Goal: Information Seeking & Learning: Learn about a topic

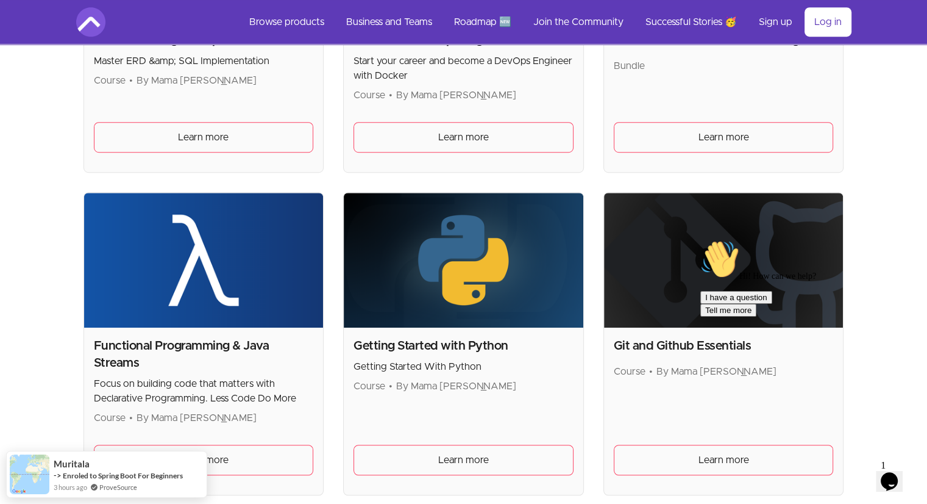
scroll to position [729, 0]
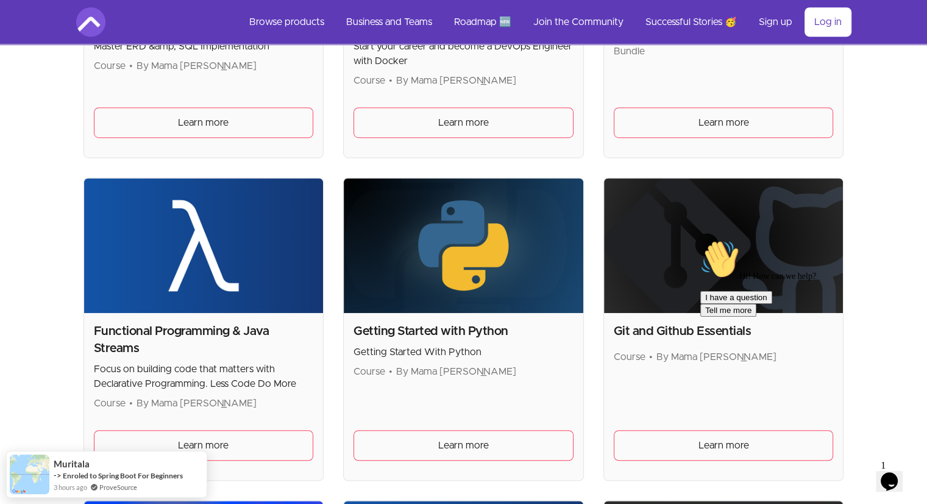
click at [457, 415] on div "Getting Started with Python Getting Started With Python Course • By Mama Samba …" at bounding box center [464, 396] width 240 height 167
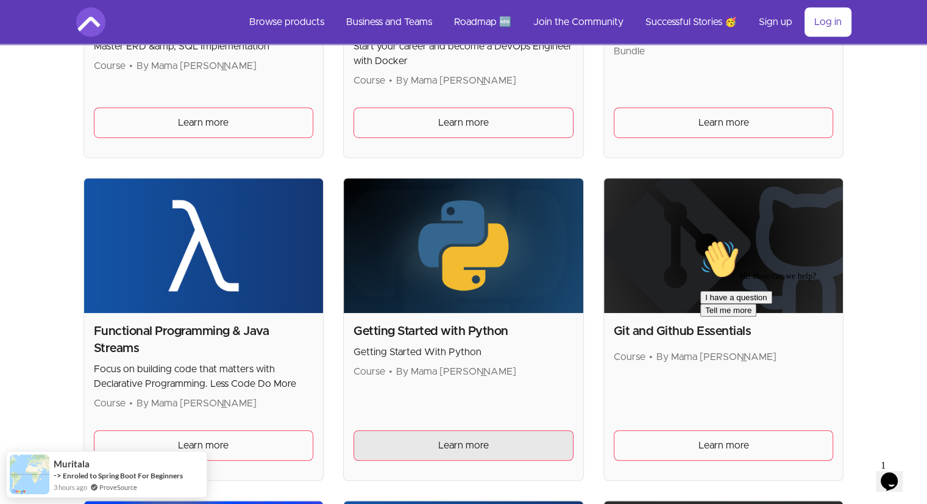
click at [457, 443] on span "Learn more" at bounding box center [463, 445] width 51 height 15
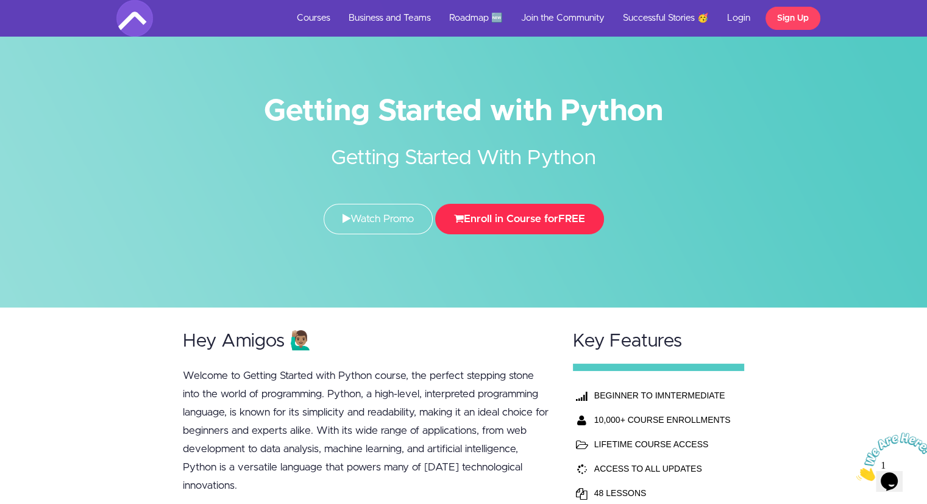
click at [517, 225] on button "Enroll in Course for FREE" at bounding box center [519, 219] width 169 height 30
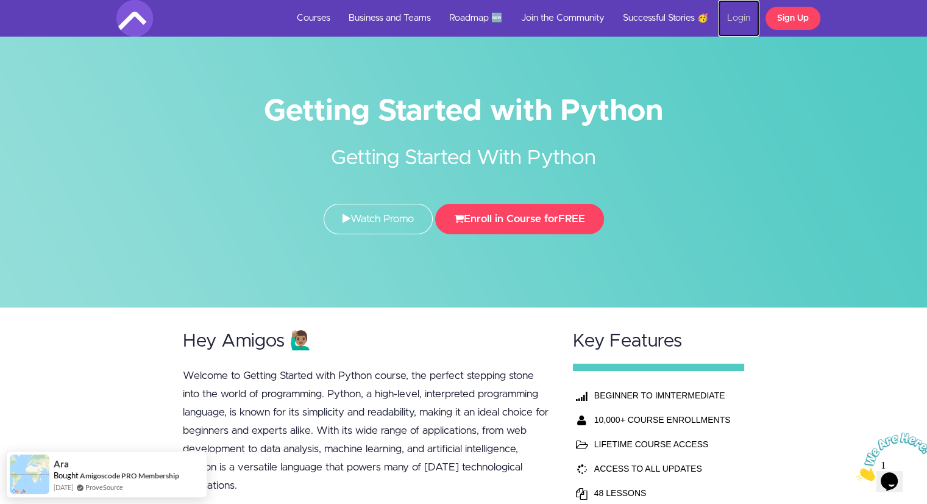
click at [741, 13] on link "Login" at bounding box center [738, 18] width 41 height 37
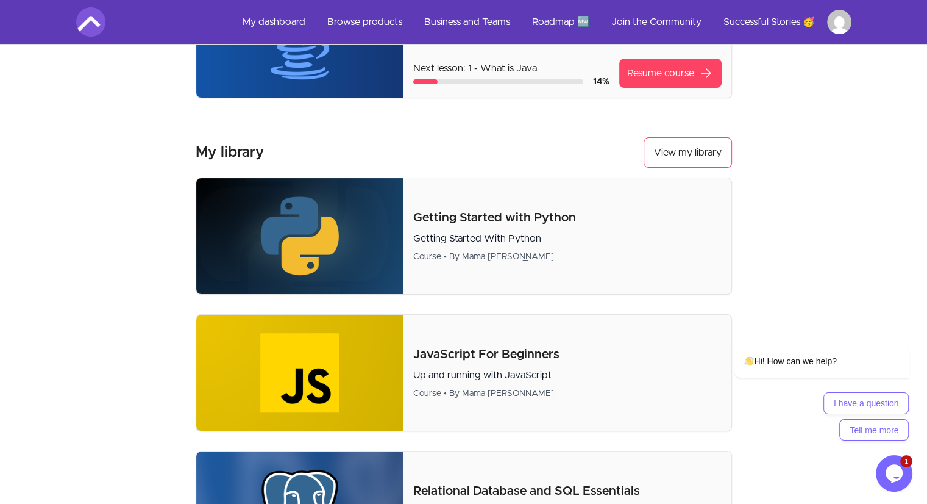
scroll to position [160, 0]
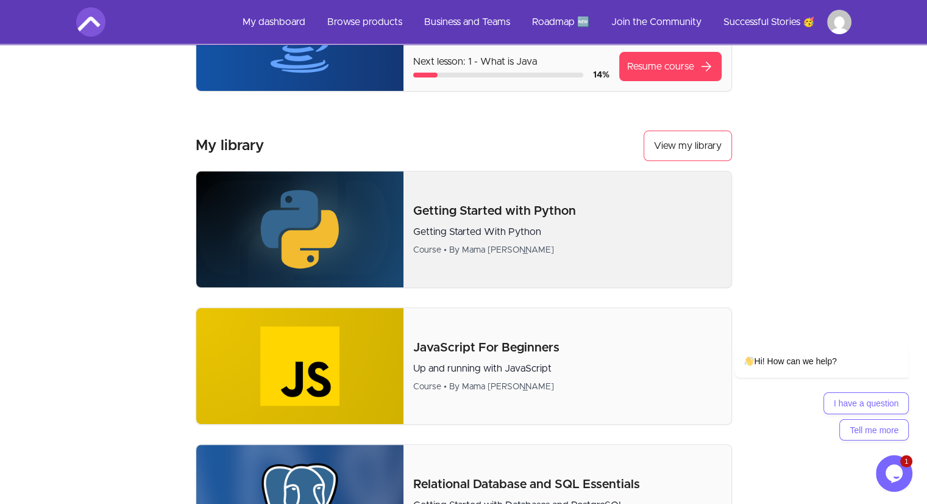
click at [557, 230] on p "Getting Started With Python" at bounding box center [567, 231] width 308 height 15
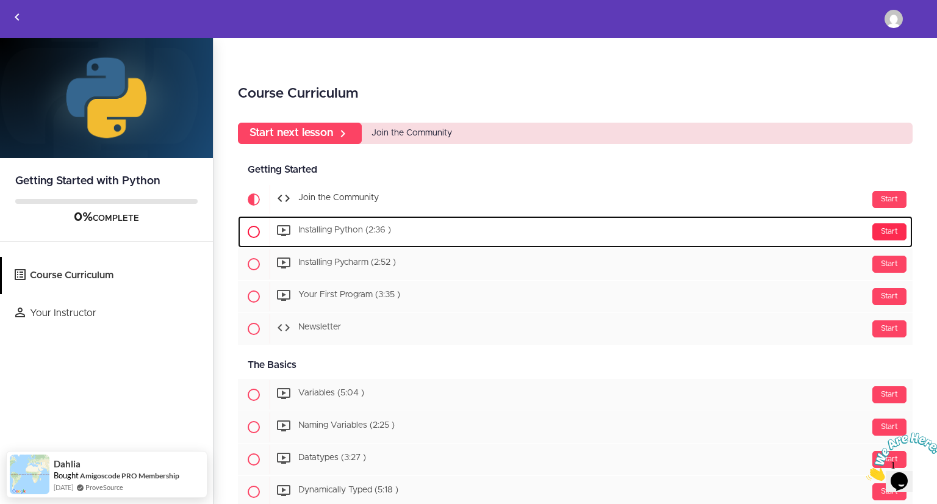
click at [879, 231] on div "Start" at bounding box center [889, 231] width 34 height 17
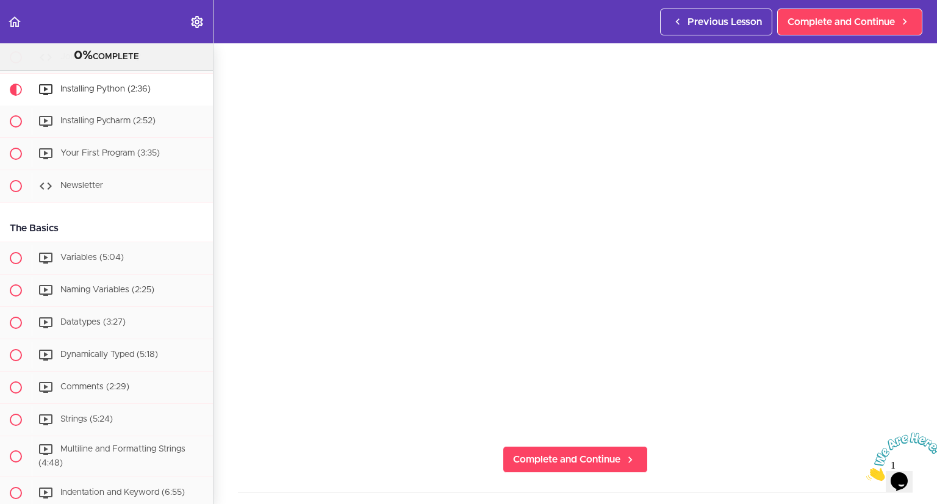
scroll to position [54, 0]
click at [404, 439] on div "Installing Python Complete and Continue 1 - Follow us on LinkedIn 2 - Subscribe…" at bounding box center [574, 220] width 723 height 460
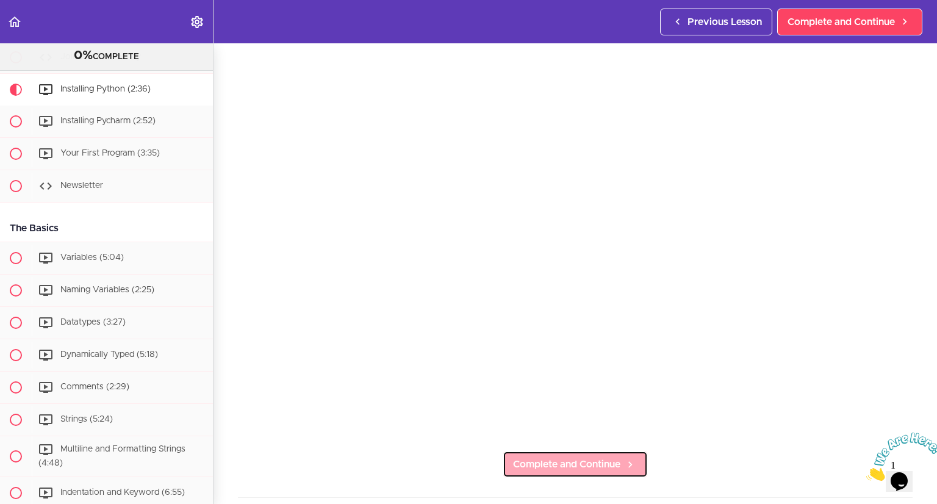
click at [615, 464] on link "Complete and Continue" at bounding box center [574, 464] width 145 height 27
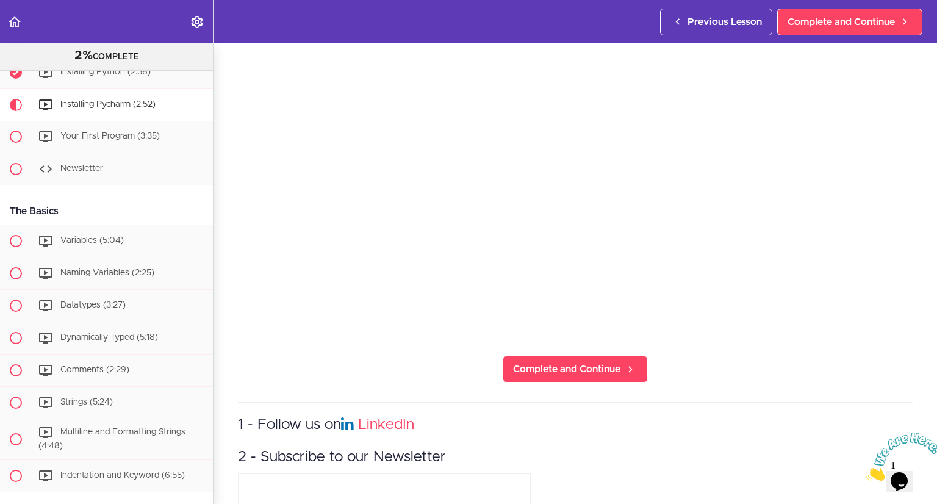
scroll to position [146, 0]
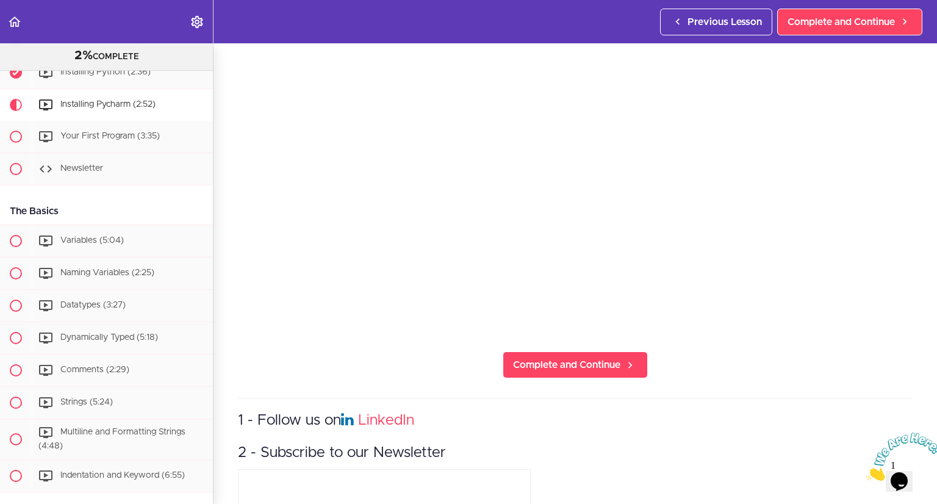
click at [637, 344] on div "Installing Pycharm Complete and Continue 1 - Follow us on LinkedIn 2 - Subscrib…" at bounding box center [574, 128] width 723 height 460
click at [626, 359] on icon at bounding box center [630, 365] width 15 height 13
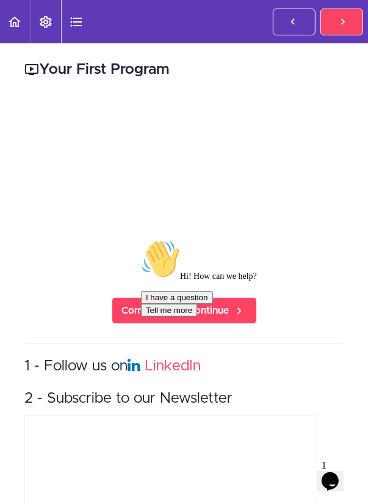
click at [140, 239] on icon "Chat attention grabber" at bounding box center [140, 239] width 0 height 0
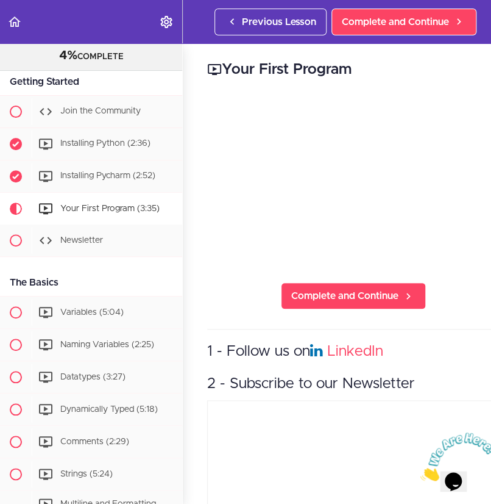
click at [205, 93] on div "Your First Program Complete and Continue 1 - Follow us on LinkedIn 2 - Subscrib…" at bounding box center [353, 273] width 341 height 460
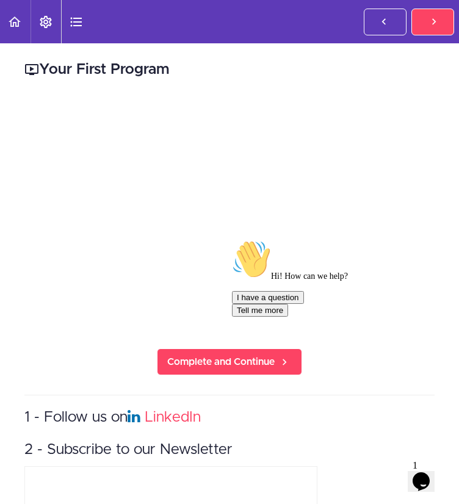
click at [266, 280] on div "Hi! How can we help? I have a question Tell me more" at bounding box center [342, 278] width 220 height 77
click at [274, 275] on div "Hi! How can we help? I have a question Tell me more" at bounding box center [342, 278] width 220 height 77
click at [287, 253] on div "Hi! How can we help? I have a question Tell me more" at bounding box center [342, 278] width 220 height 77
click at [277, 282] on div "Hi! How can we help? I have a question Tell me more" at bounding box center [342, 278] width 220 height 77
drag, startPoint x: 277, startPoint y: 282, endPoint x: 263, endPoint y: 281, distance: 14.0
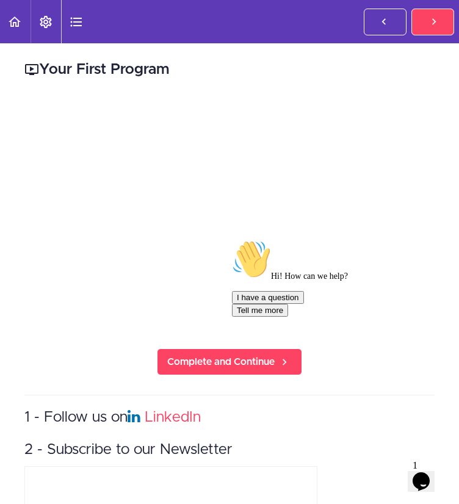
click at [263, 281] on div "Hi! How can we help? I have a question Tell me more" at bounding box center [342, 278] width 220 height 77
drag, startPoint x: 263, startPoint y: 281, endPoint x: 246, endPoint y: 279, distance: 17.2
click at [246, 279] on div "Hi! How can we help? I have a question Tell me more" at bounding box center [342, 278] width 220 height 77
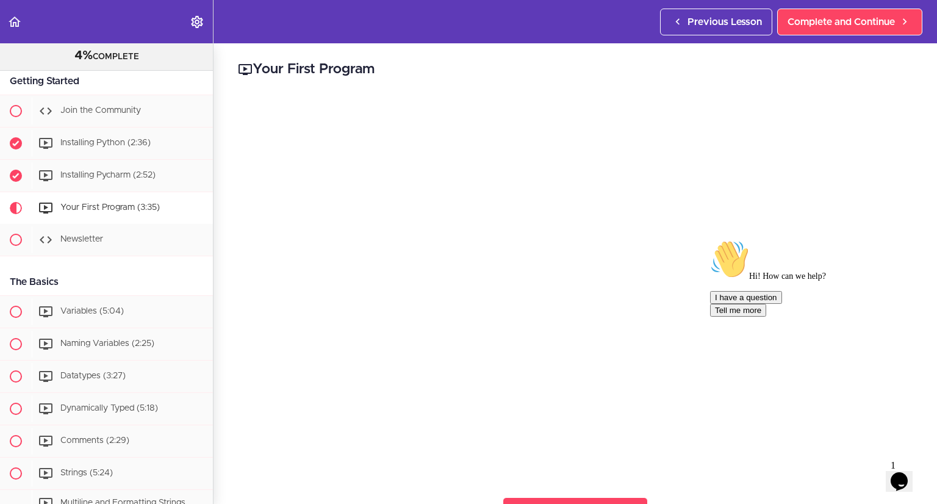
scroll to position [116, 0]
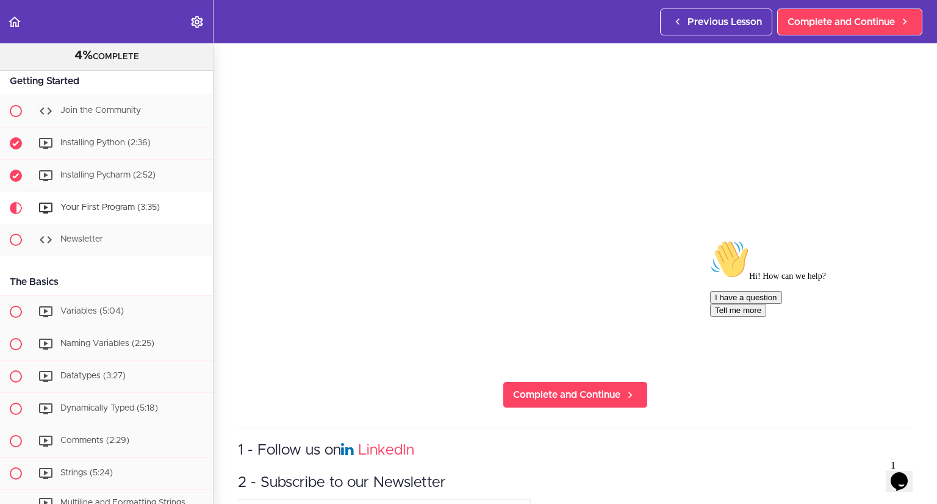
click at [917, 240] on div "Chat attention grabber" at bounding box center [820, 240] width 220 height 0
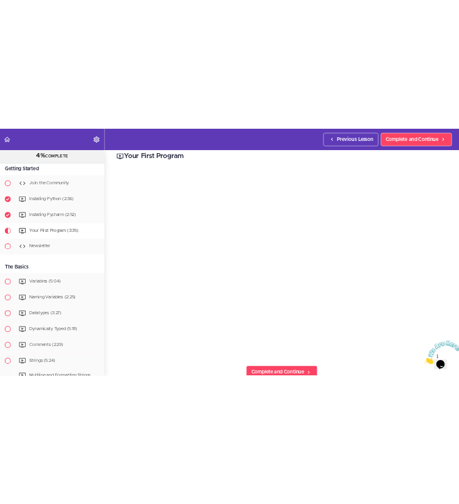
scroll to position [0, 0]
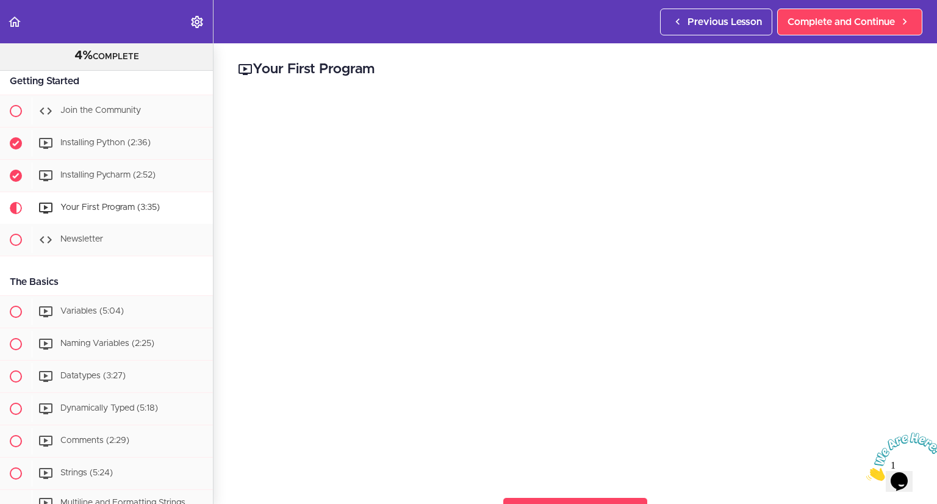
click at [385, 30] on header "Autoplay Autocomplete Previous Lesson Complete and Continue" at bounding box center [468, 21] width 937 height 43
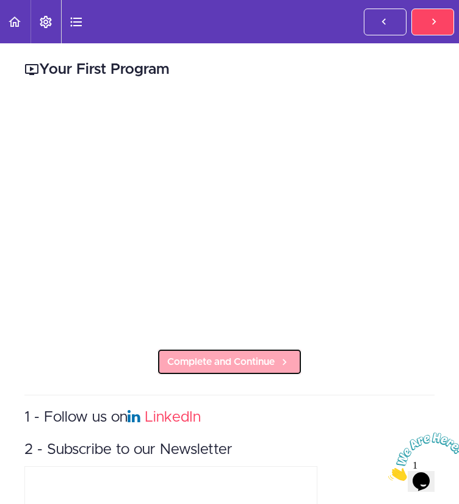
click at [204, 348] on link "Complete and Continue" at bounding box center [229, 361] width 145 height 27
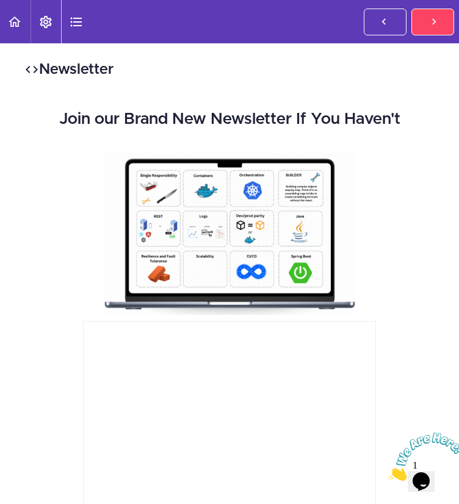
scroll to position [187, 0]
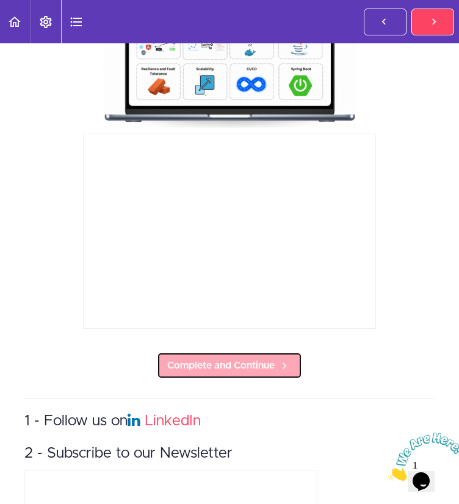
click at [221, 371] on span "Complete and Continue" at bounding box center [220, 365] width 107 height 15
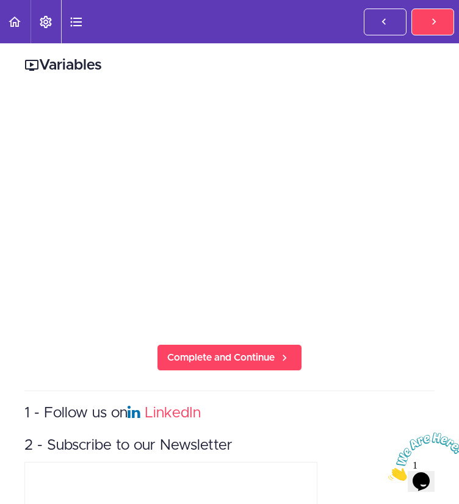
scroll to position [5, 0]
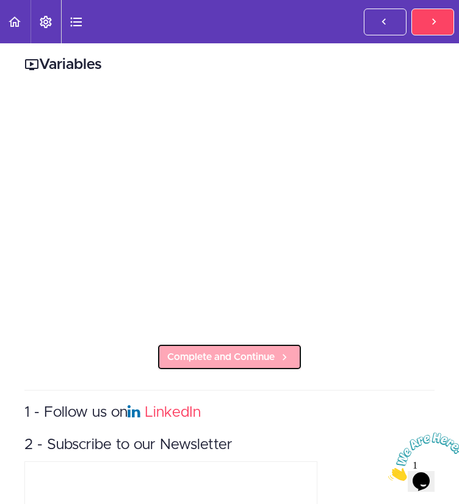
click at [245, 357] on span "Complete and Continue" at bounding box center [220, 356] width 107 height 15
